Goal: Transaction & Acquisition: Purchase product/service

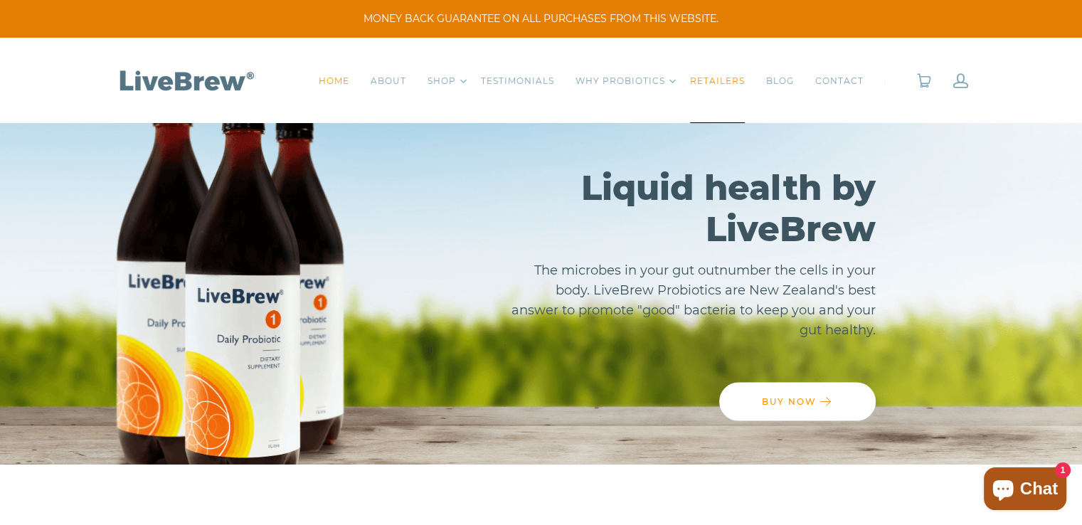
click at [726, 78] on link "RETAILERS" at bounding box center [717, 81] width 55 height 14
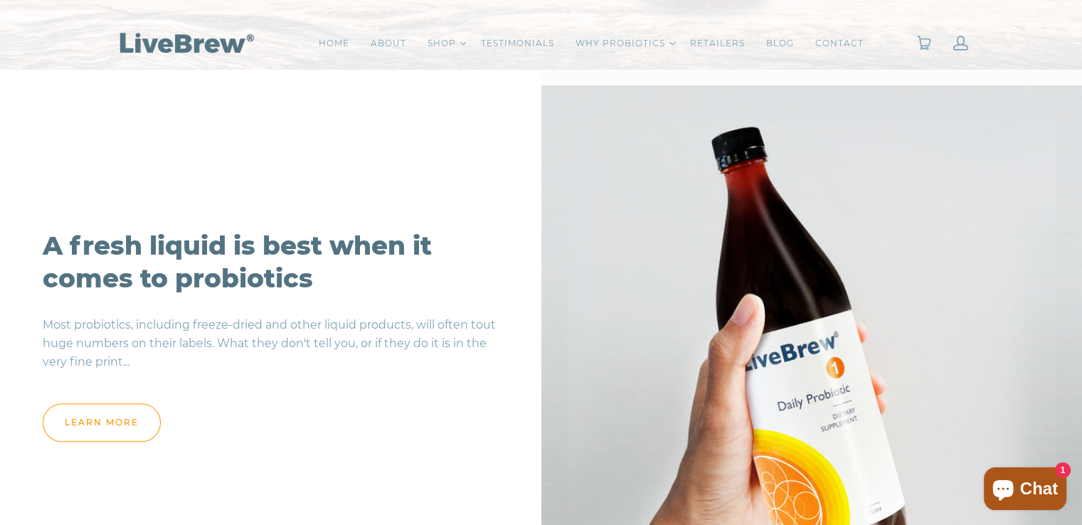
scroll to position [1280, 0]
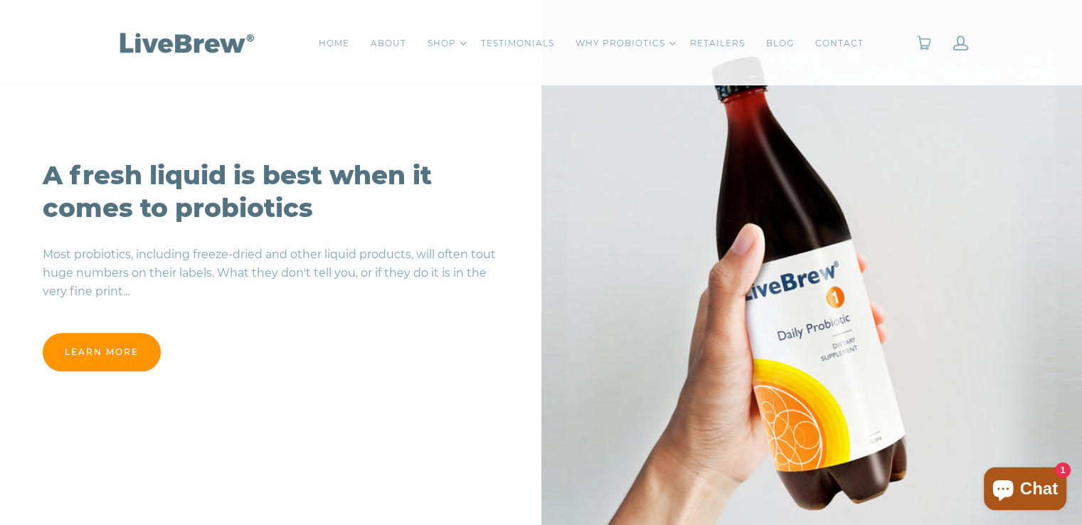
click at [117, 354] on link "learn more" at bounding box center [102, 352] width 118 height 38
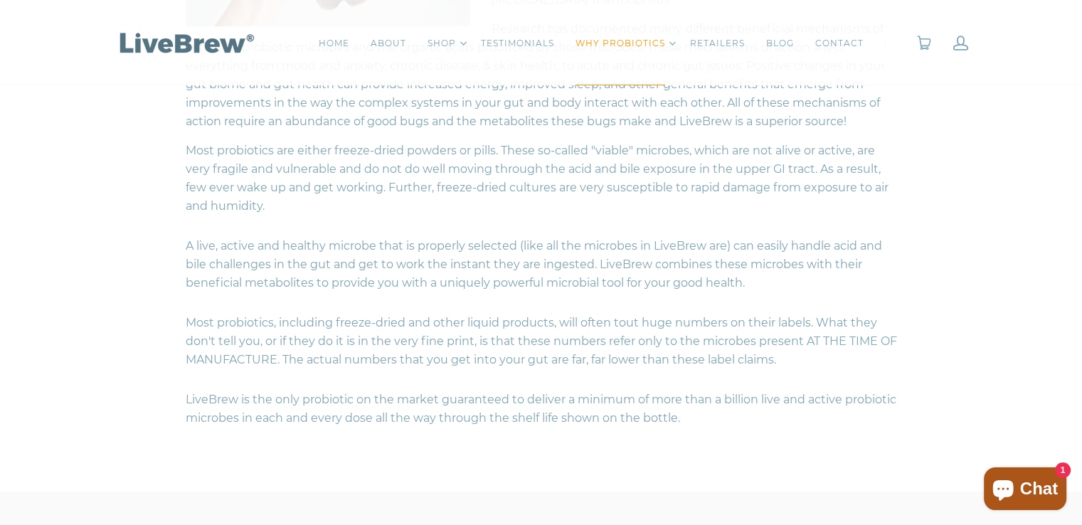
scroll to position [640, 0]
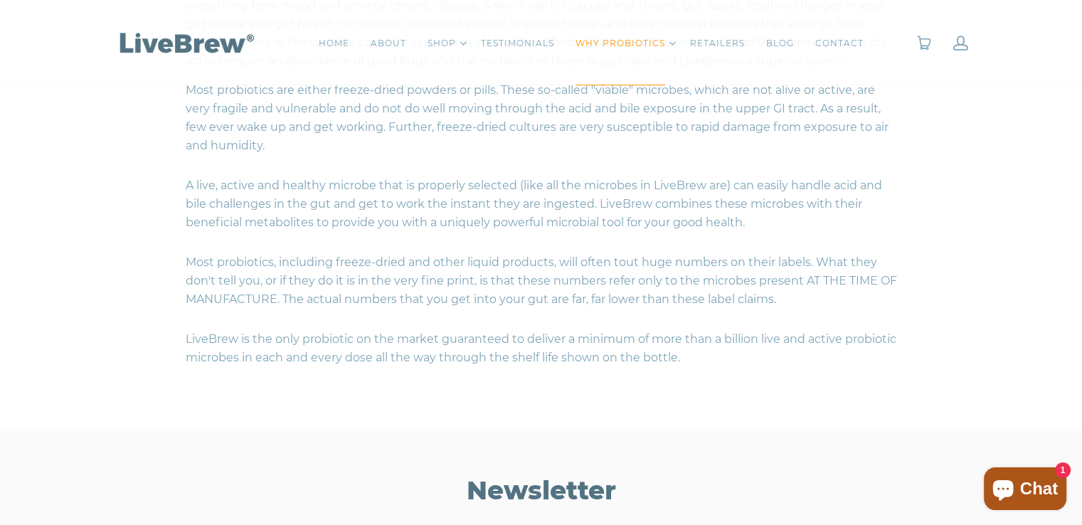
click at [1024, 483] on span "Chat" at bounding box center [1039, 488] width 38 height 21
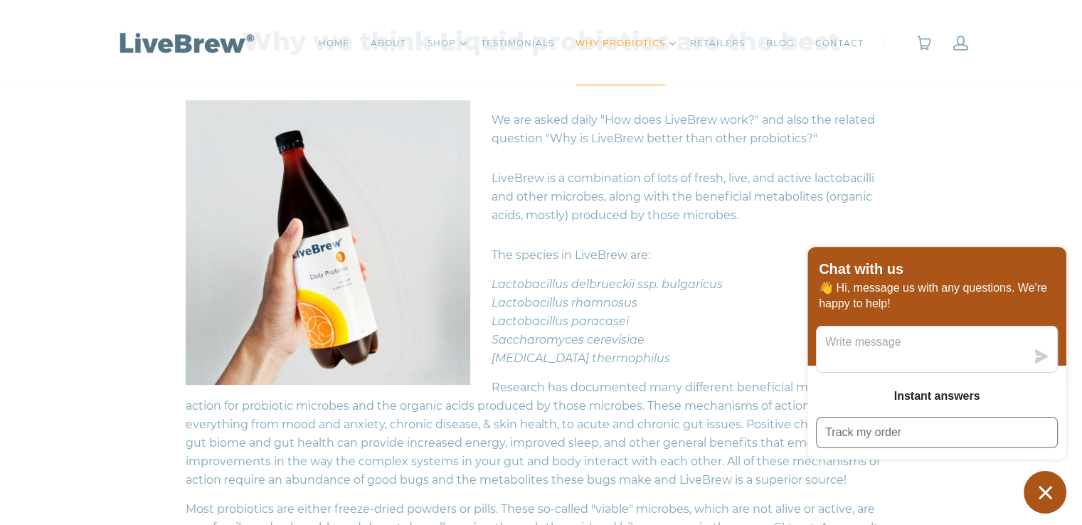
scroll to position [213, 0]
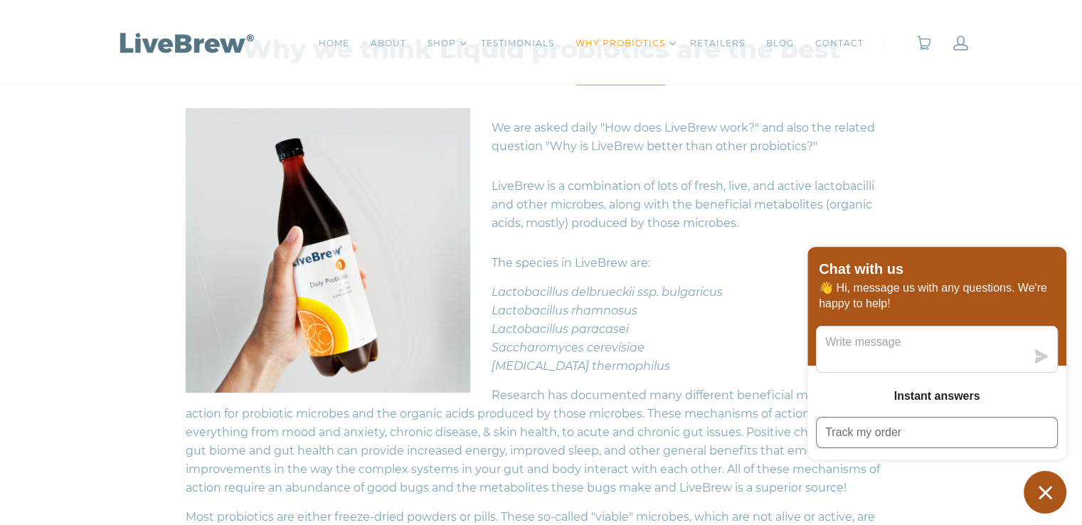
click at [94, 248] on div "Why we think Liquid probiotics are the best We are asked daily "How does LiveBr…" at bounding box center [541, 413] width 1082 height 889
click at [1041, 490] on icon "Chat window" at bounding box center [1045, 492] width 13 height 13
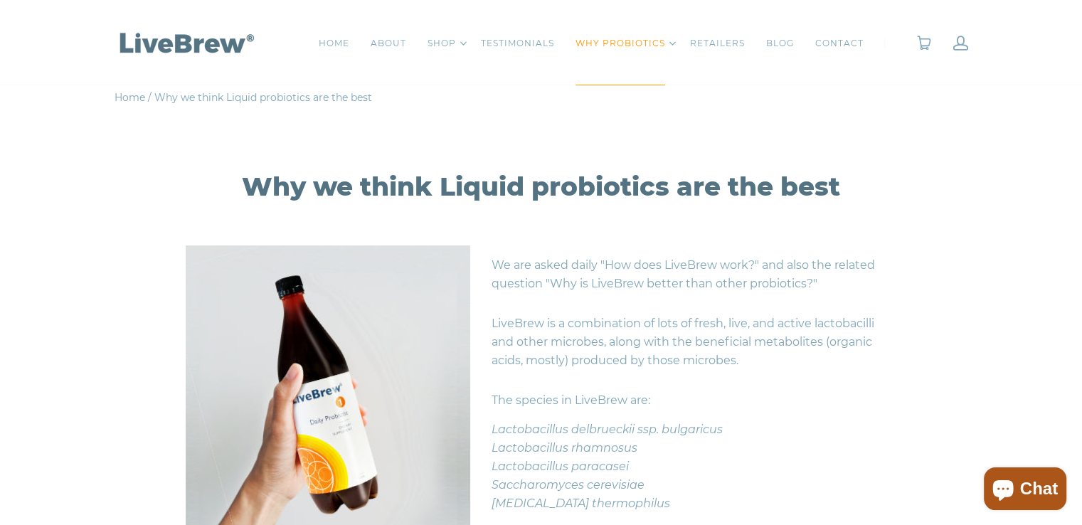
scroll to position [0, 0]
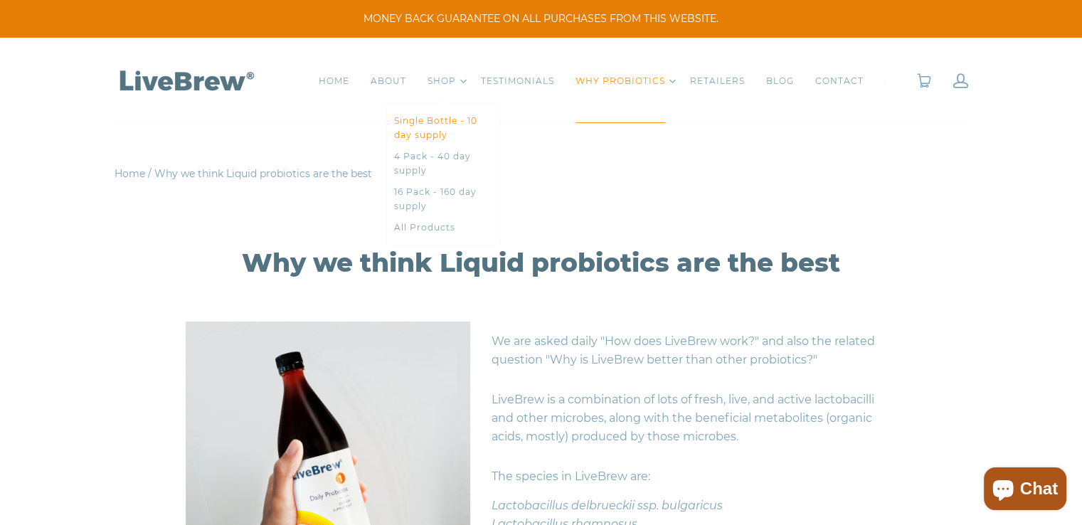
click at [472, 123] on link "Single Bottle - 10 day supply" at bounding box center [443, 128] width 98 height 28
click at [452, 158] on link "4 Pack - 40 day supply" at bounding box center [443, 163] width 98 height 28
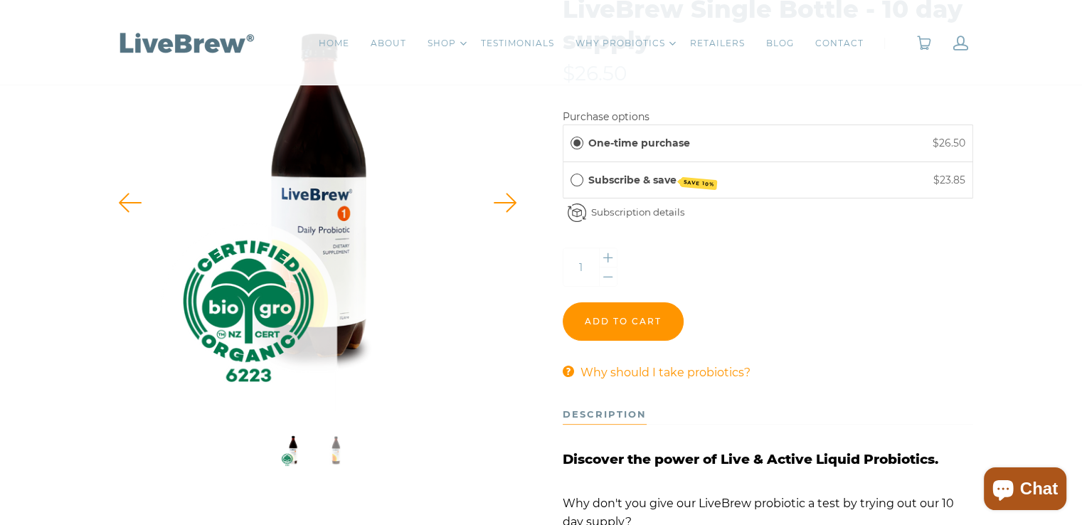
scroll to position [213, 0]
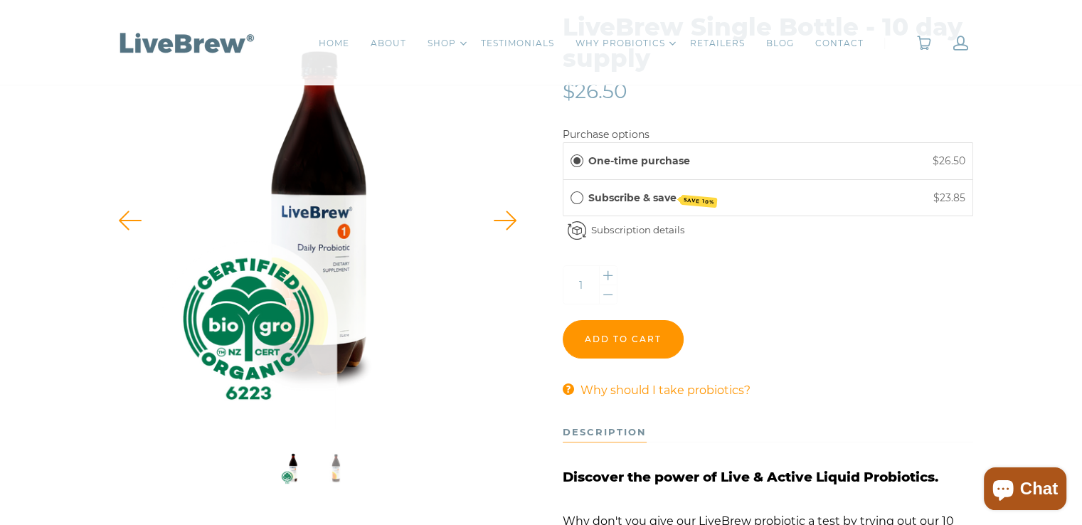
click at [508, 219] on button "Next" at bounding box center [505, 220] width 43 height 43
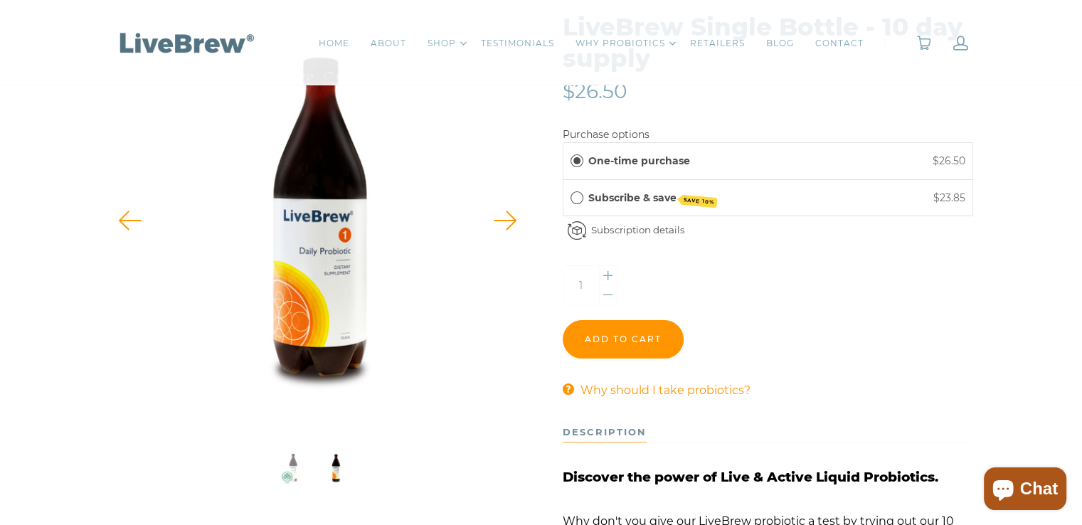
click at [124, 217] on button "Previous" at bounding box center [130, 220] width 43 height 43
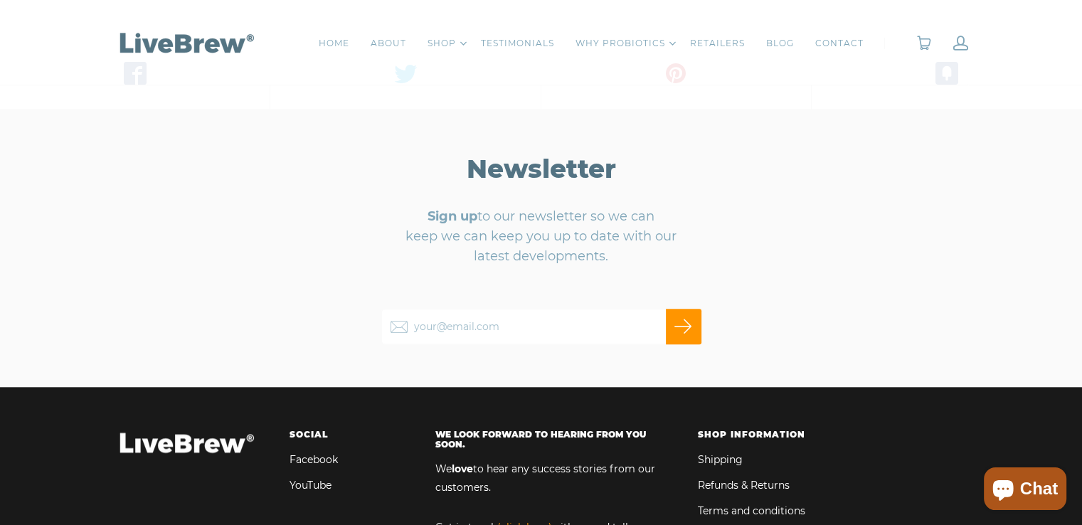
scroll to position [783, 0]
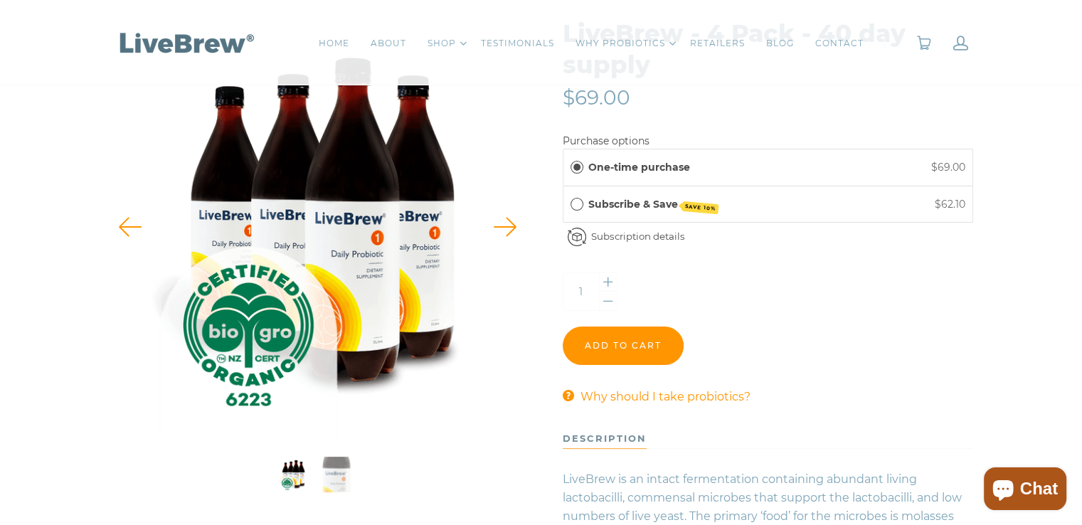
scroll to position [213, 0]
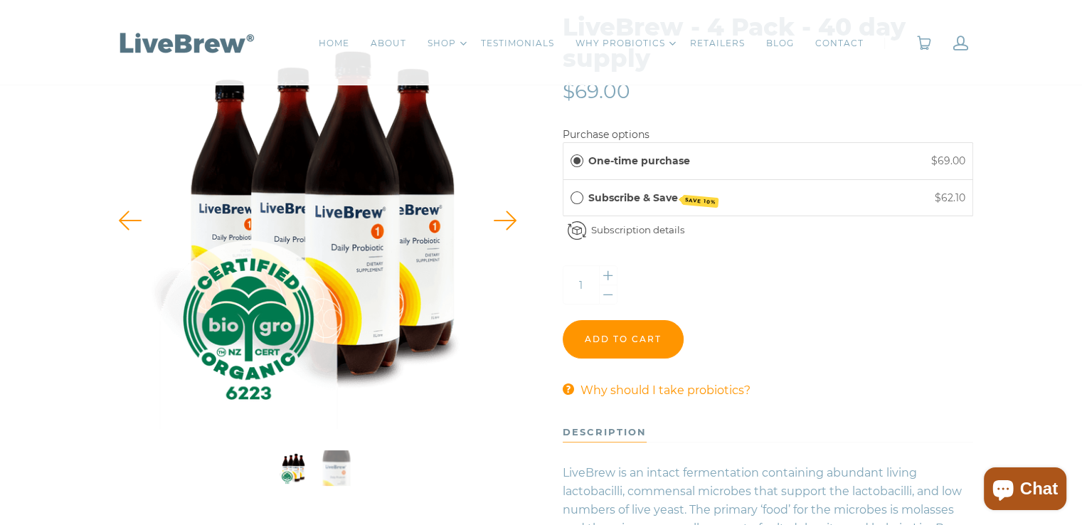
click at [0, 0] on link "Learn more about subscriptions..." at bounding box center [0, 0] width 0 height 0
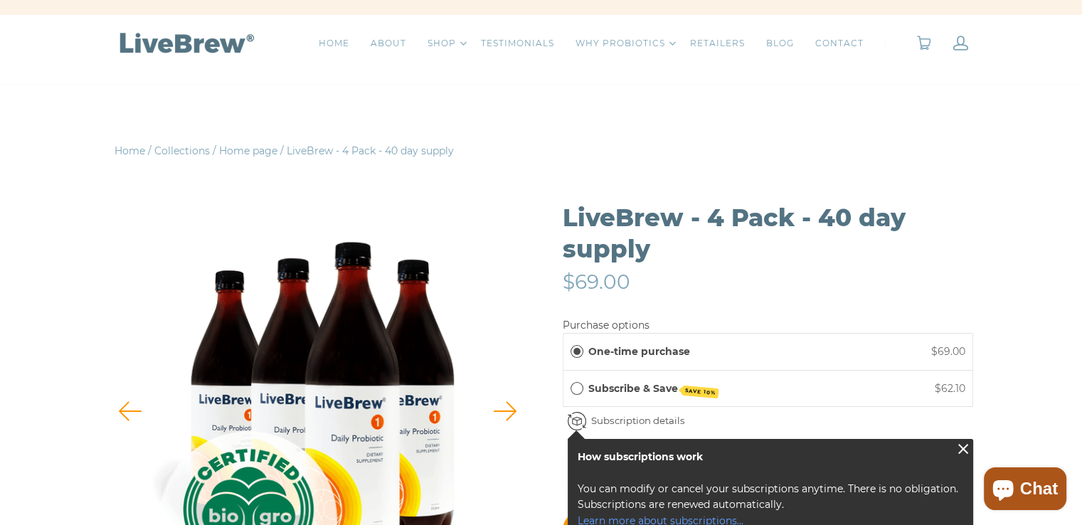
scroll to position [0, 0]
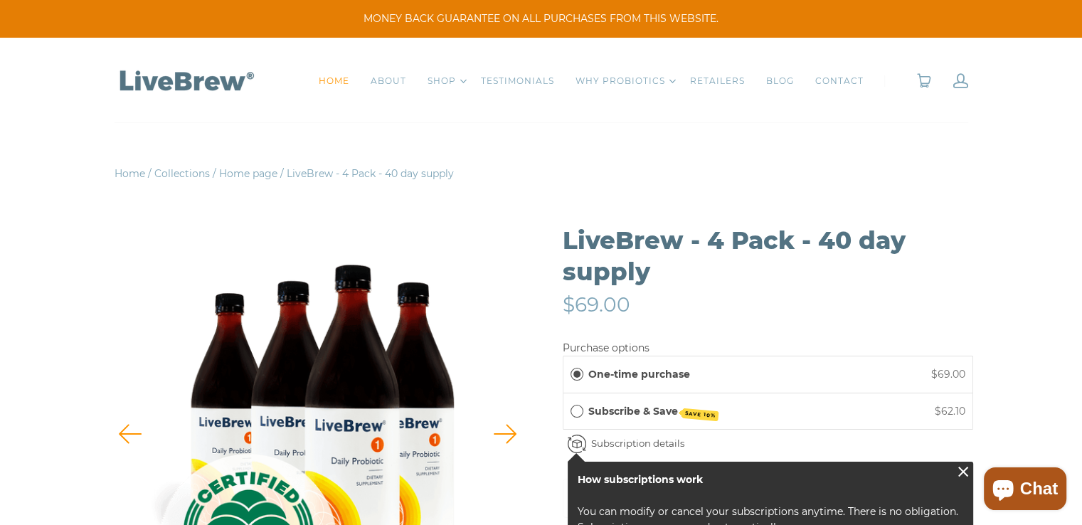
click at [338, 80] on link "HOME" at bounding box center [334, 81] width 31 height 14
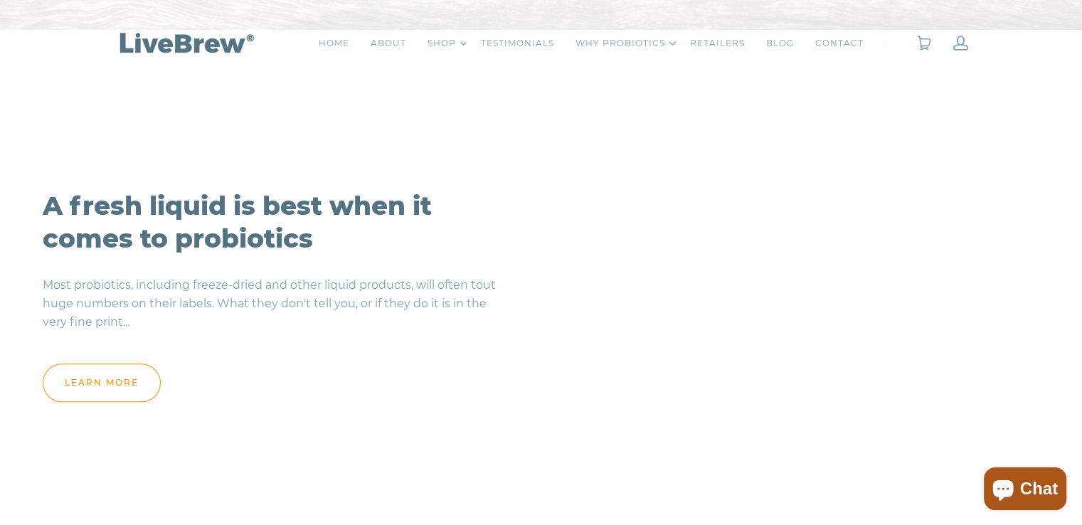
scroll to position [1209, 0]
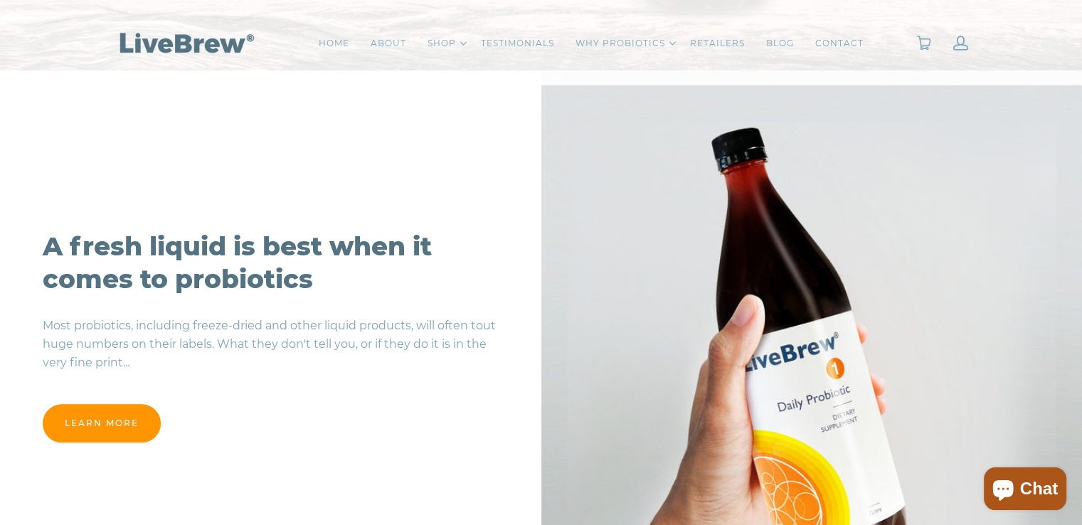
click at [102, 424] on link "learn more" at bounding box center [102, 423] width 118 height 38
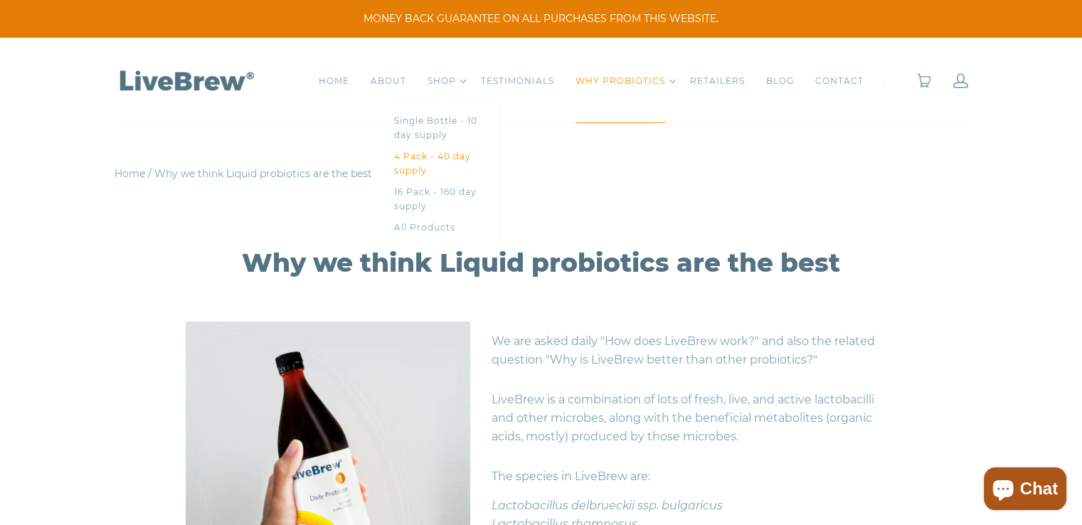
click at [444, 161] on link "4 Pack - 40 day supply" at bounding box center [443, 163] width 98 height 28
